Goal: Transaction & Acquisition: Purchase product/service

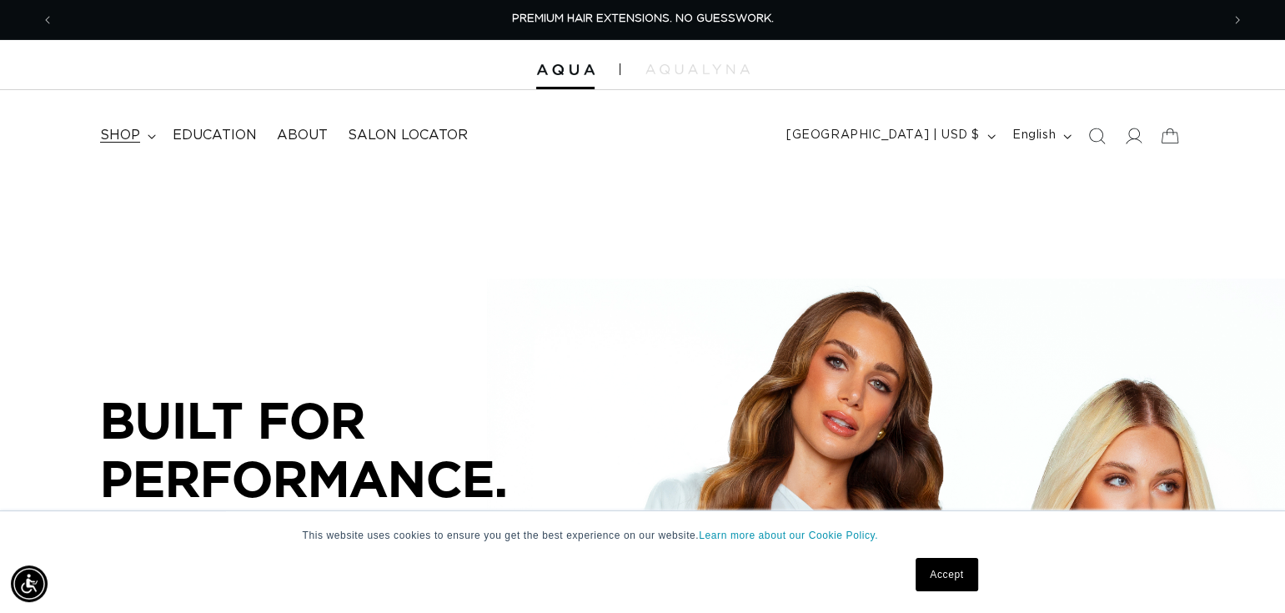
click at [117, 130] on span "shop" at bounding box center [120, 136] width 40 height 18
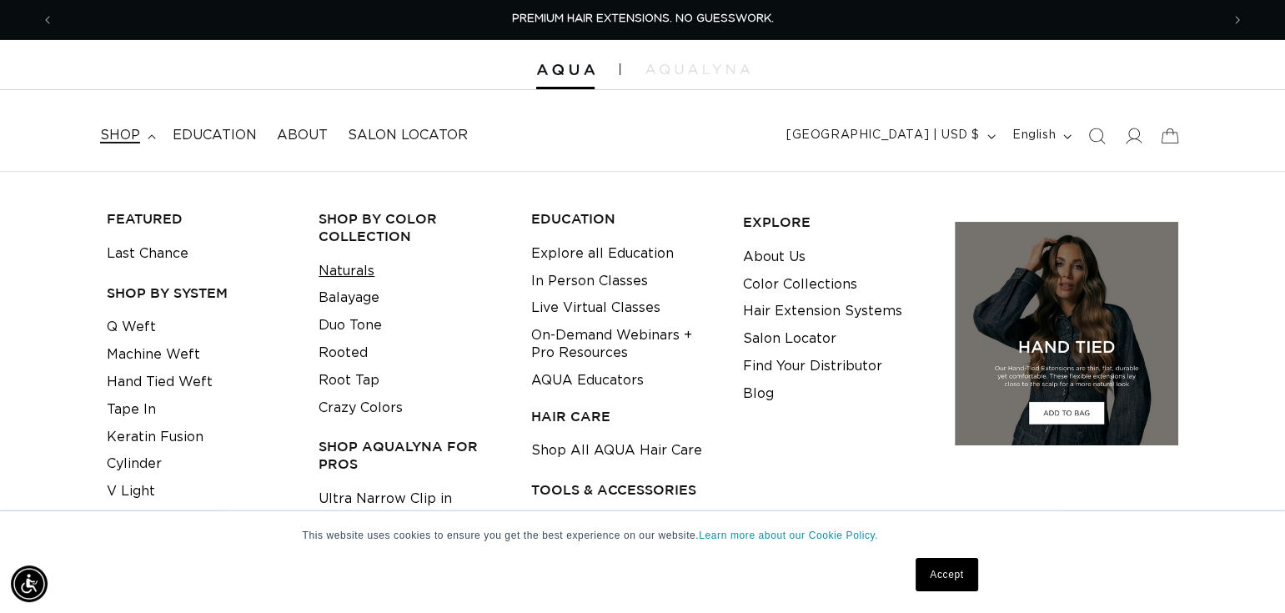
click at [361, 266] on link "Naturals" at bounding box center [347, 272] width 56 height 28
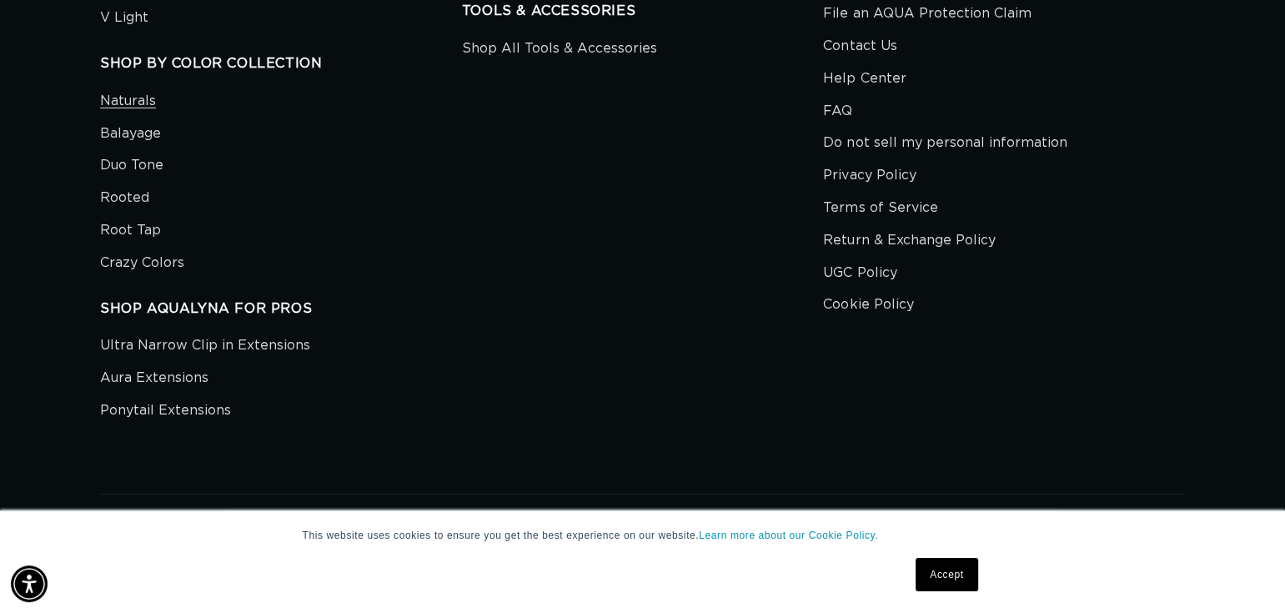
scroll to position [4942, 0]
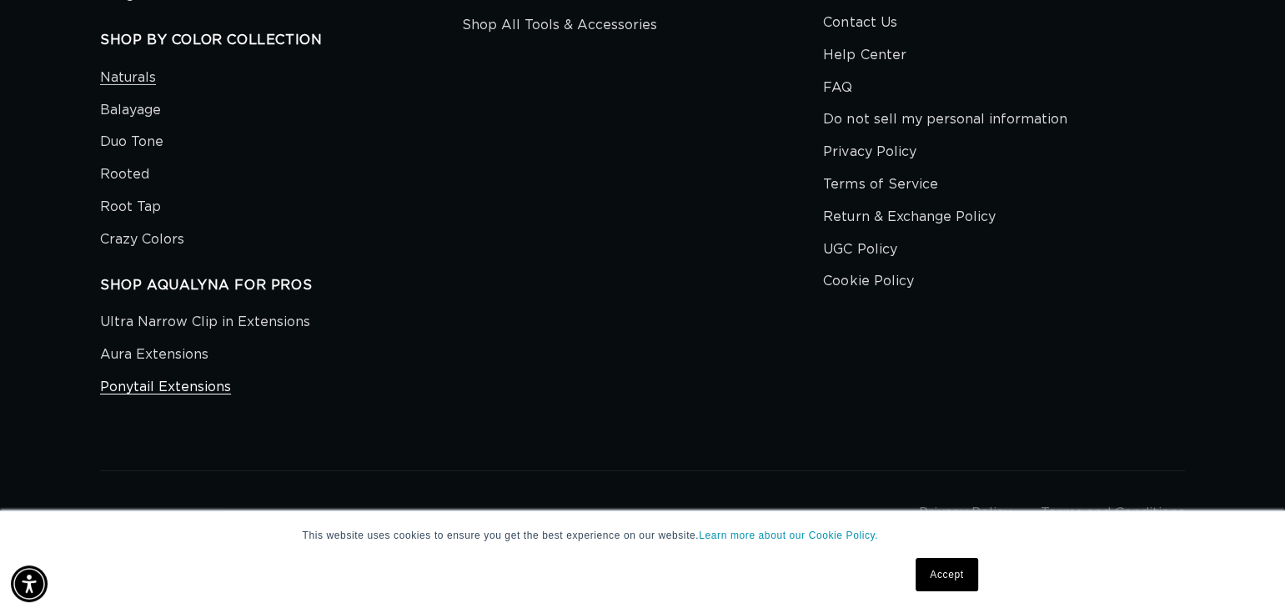
click at [197, 382] on link "Ponytail Extensions" at bounding box center [165, 387] width 131 height 33
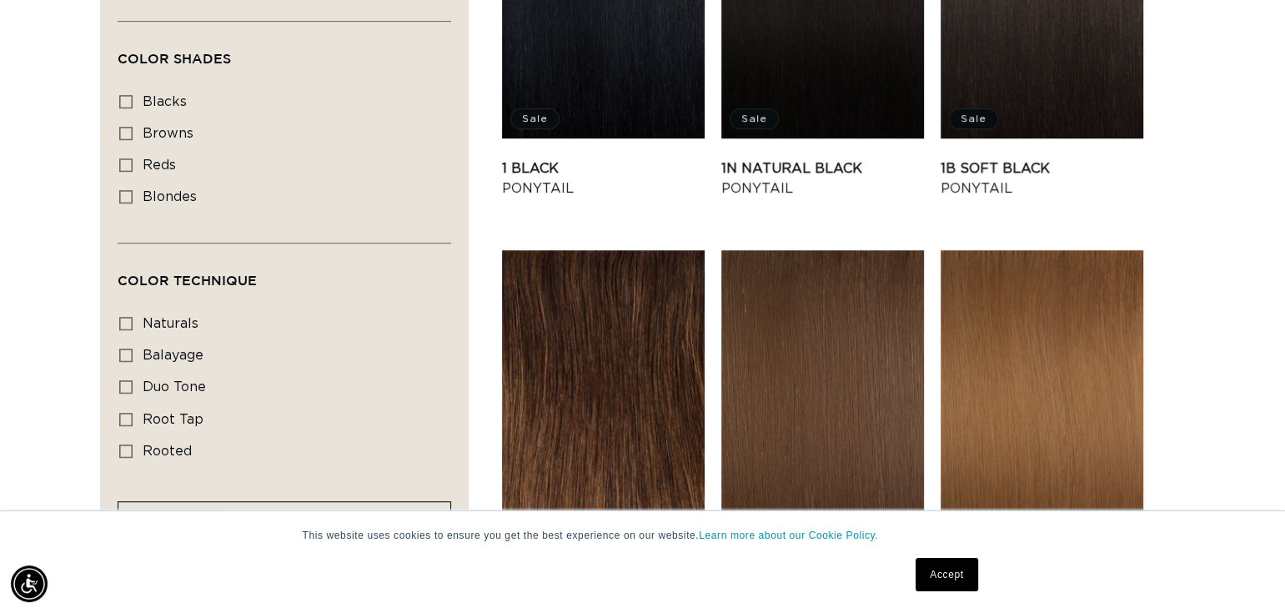
scroll to position [916, 0]
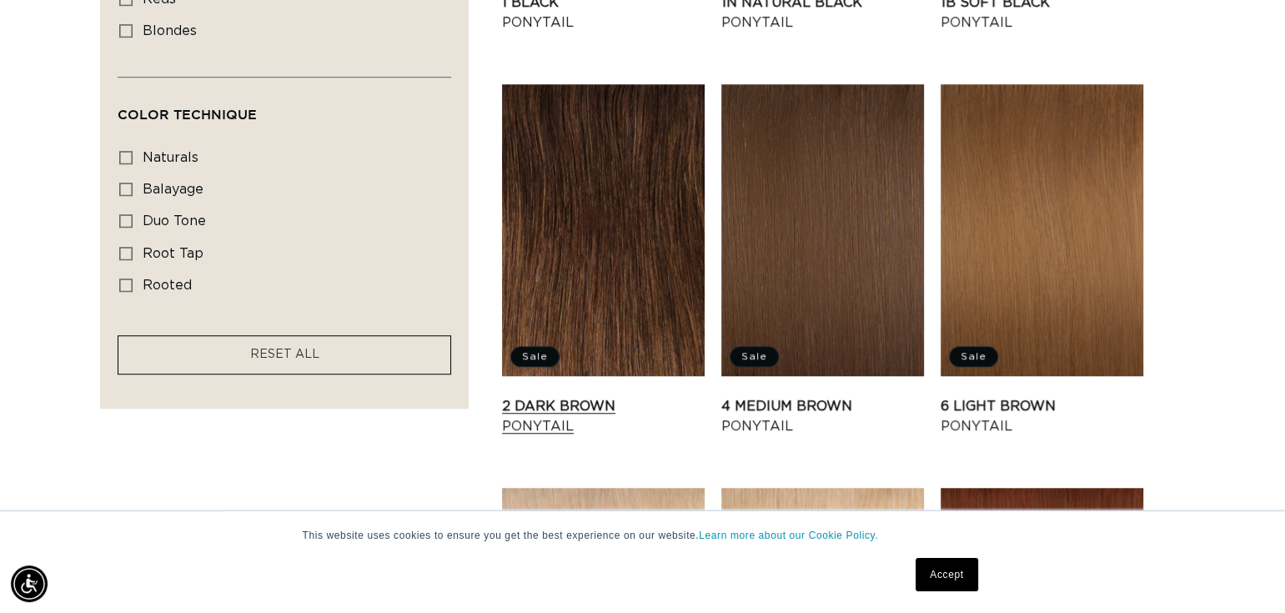
click at [557, 401] on link "2 Dark Brown Ponytail" at bounding box center [603, 416] width 203 height 40
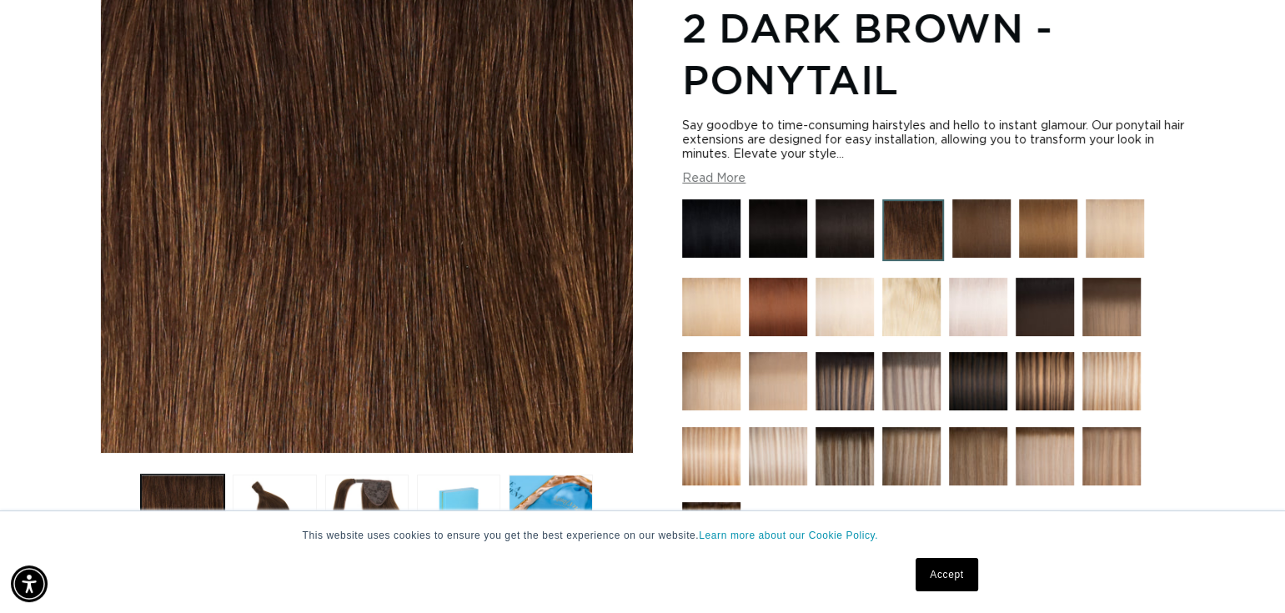
scroll to position [417, 0]
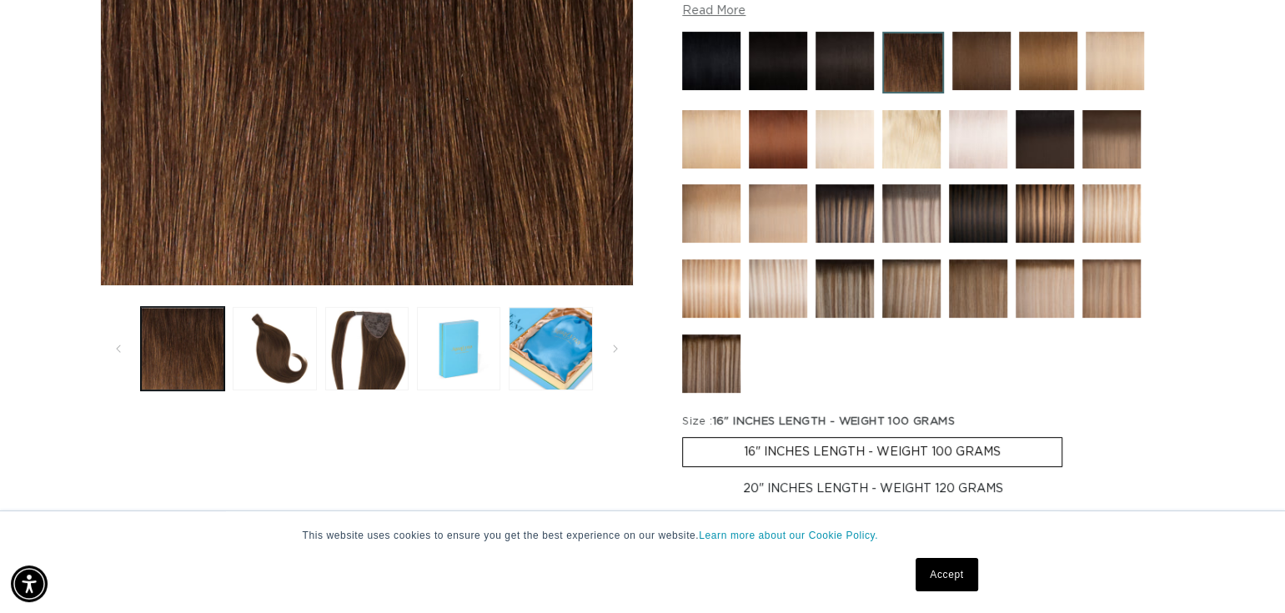
click at [374, 347] on button "Load image 3 in gallery view" at bounding box center [366, 348] width 83 height 83
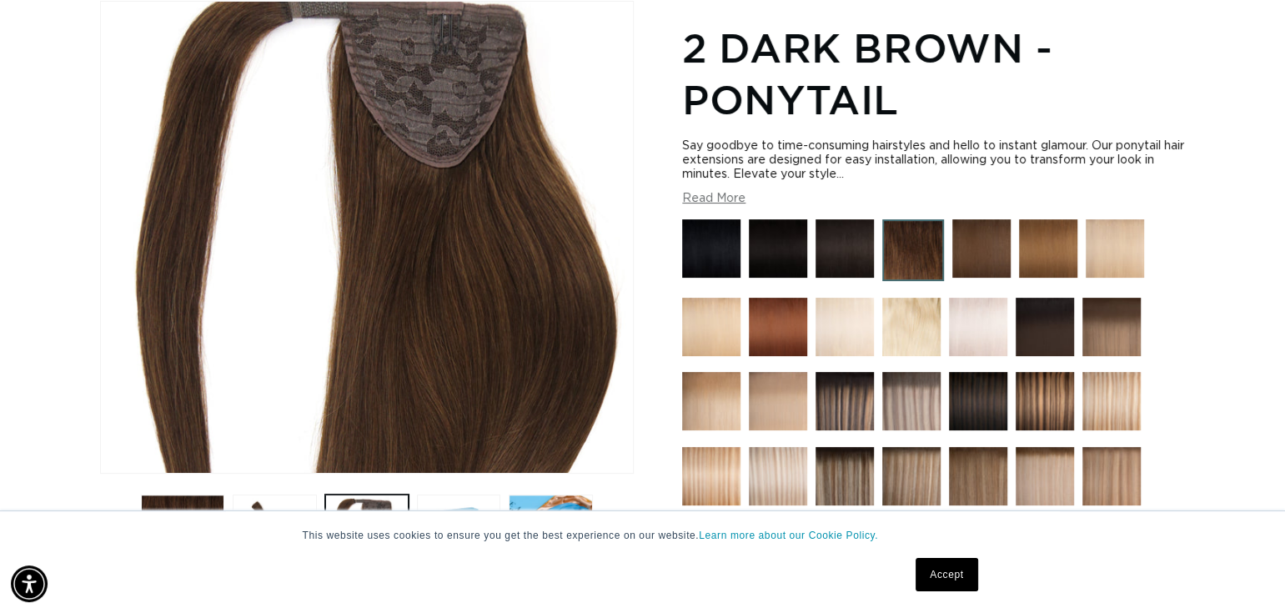
scroll to position [0, 0]
